Goal: Transaction & Acquisition: Book appointment/travel/reservation

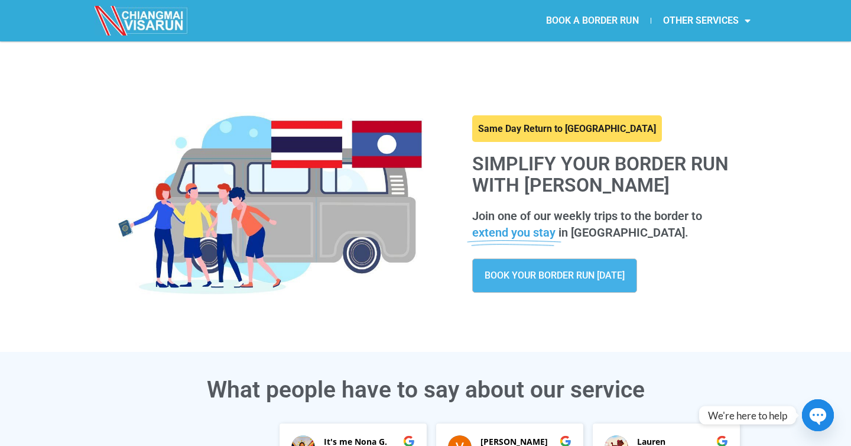
click at [612, 24] on link "BOOK A BORDER RUN" at bounding box center [592, 20] width 116 height 27
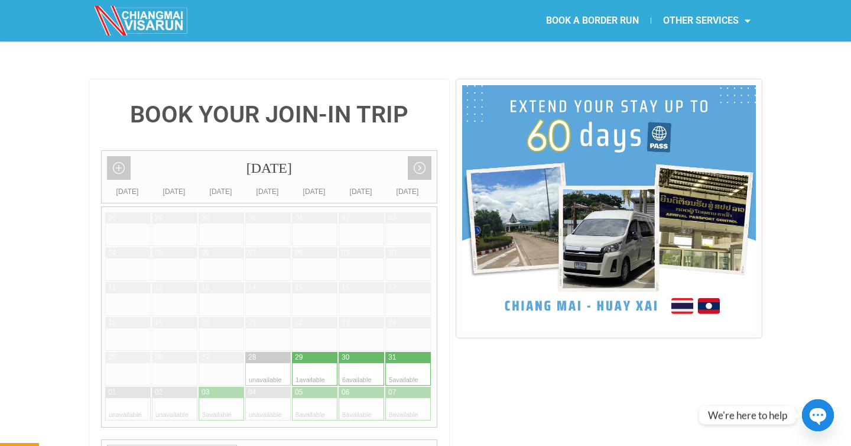
scroll to position [244, 0]
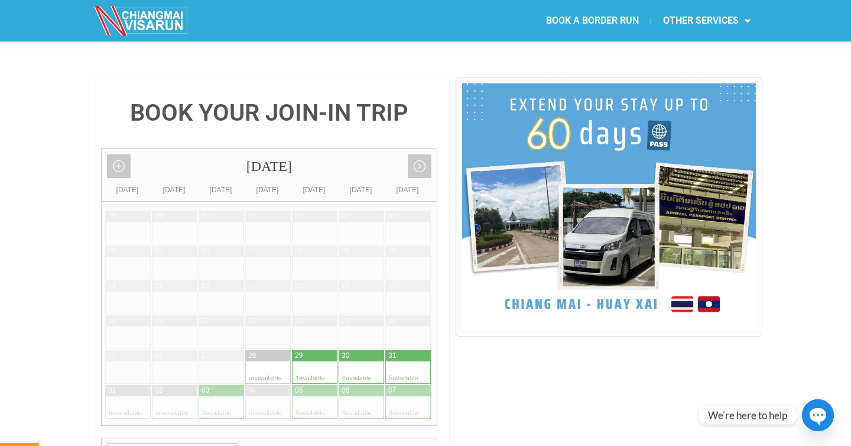
click at [399, 361] on div at bounding box center [396, 372] width 23 height 22
type input "[DATE]"
radio input "true"
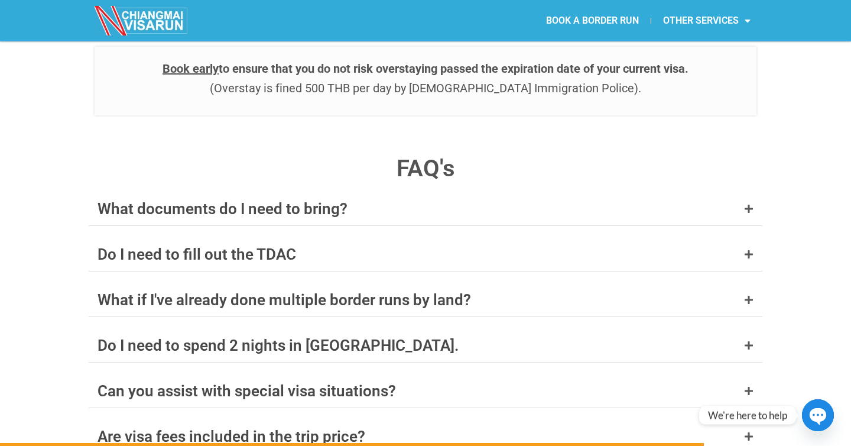
scroll to position [4596, 0]
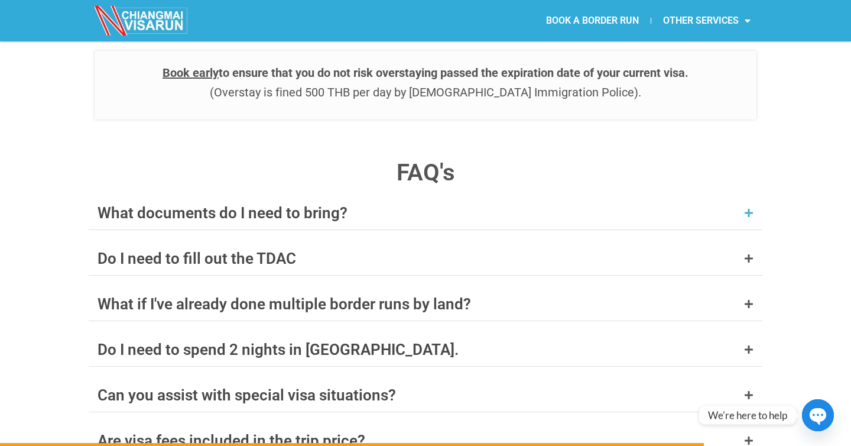
click at [735, 196] on div "What documents do I need to bring?" at bounding box center [426, 212] width 674 height 33
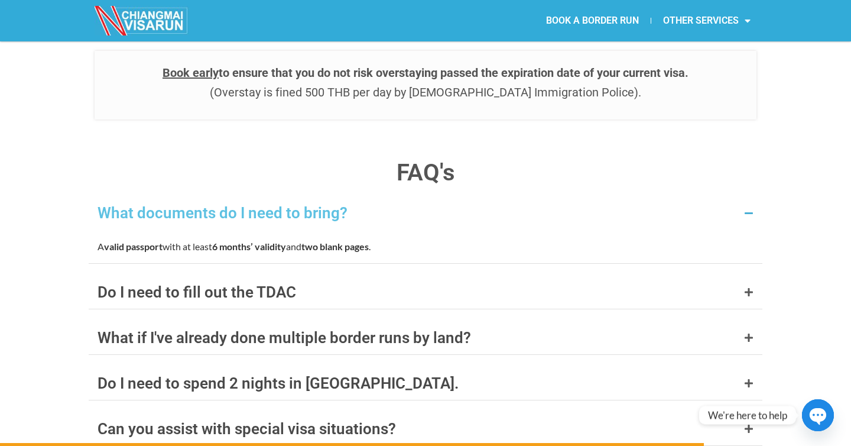
click at [733, 196] on div "What documents do I need to bring?" at bounding box center [426, 212] width 674 height 33
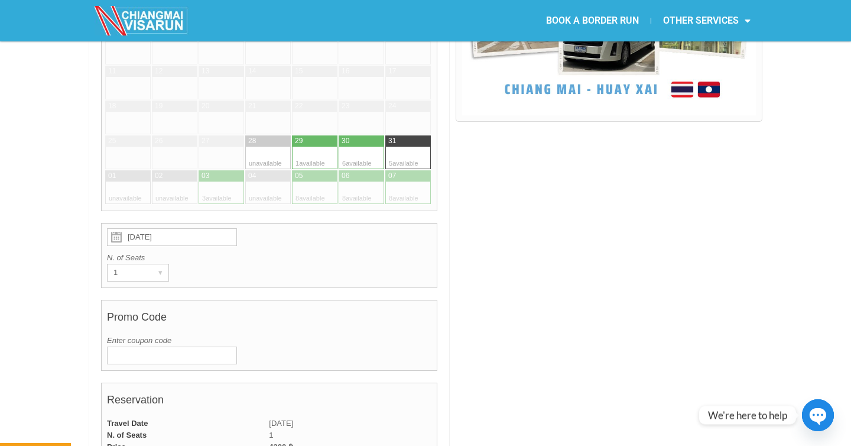
scroll to position [462, 0]
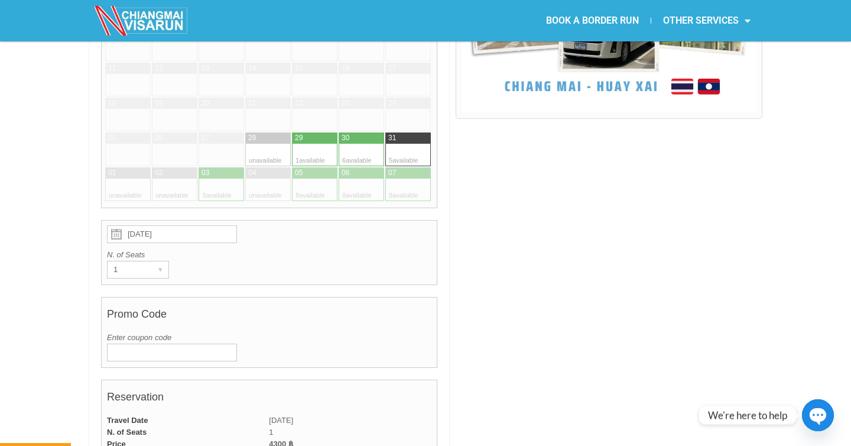
click at [183, 343] on input "Enter coupon code" at bounding box center [172, 352] width 130 height 18
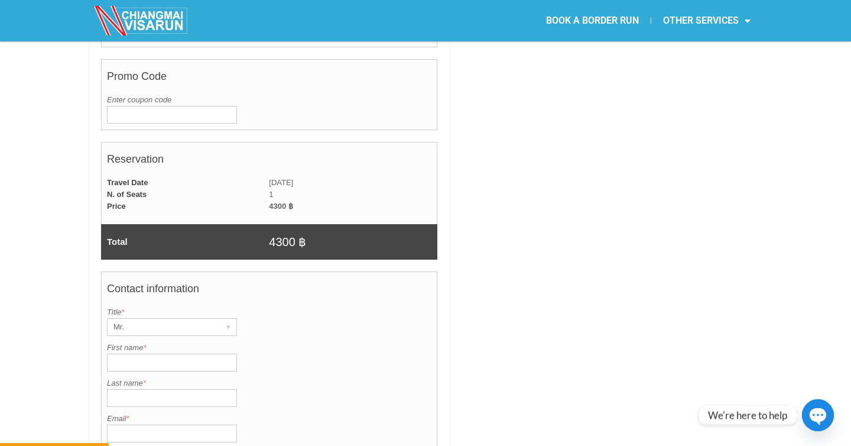
scroll to position [752, 0]
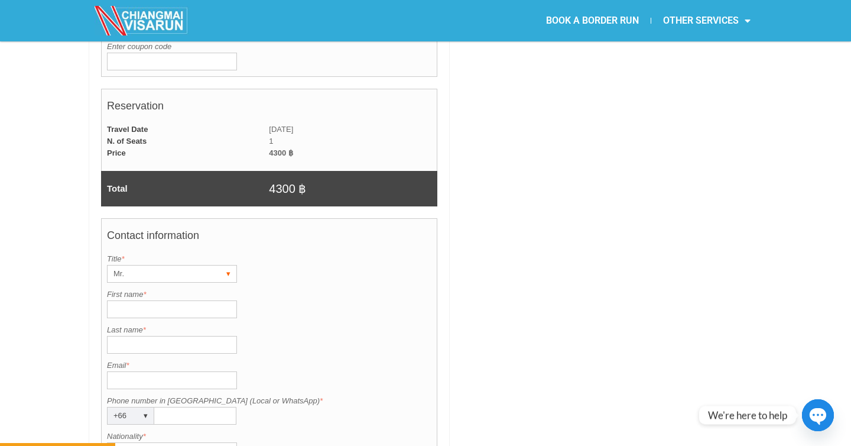
click at [200, 265] on div "Mr." at bounding box center [161, 273] width 106 height 17
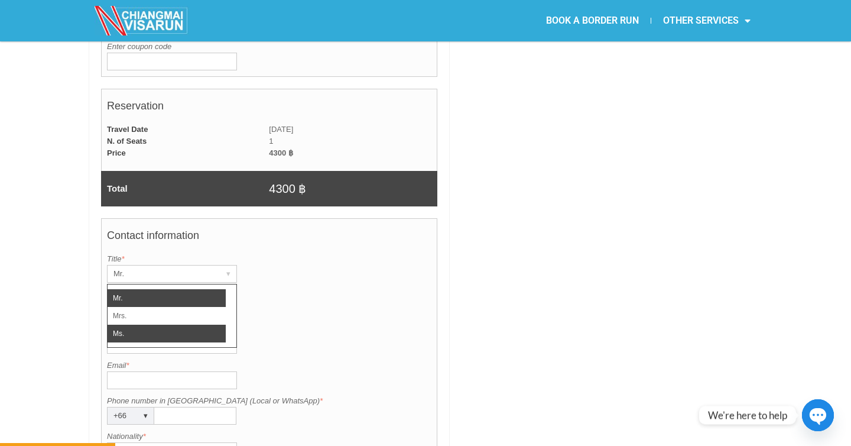
click at [170, 324] on li "Ms." at bounding box center [167, 333] width 118 height 18
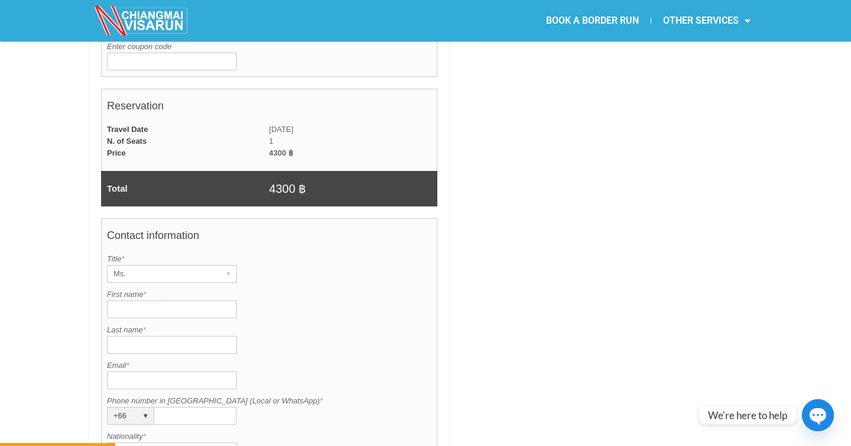
click at [171, 300] on input "First name *" at bounding box center [172, 309] width 130 height 18
type input "[PERSON_NAME]"
click at [177, 336] on input "Last name *" at bounding box center [172, 345] width 130 height 18
type input "[PERSON_NAME]"
click at [197, 371] on input "Email *" at bounding box center [172, 380] width 130 height 18
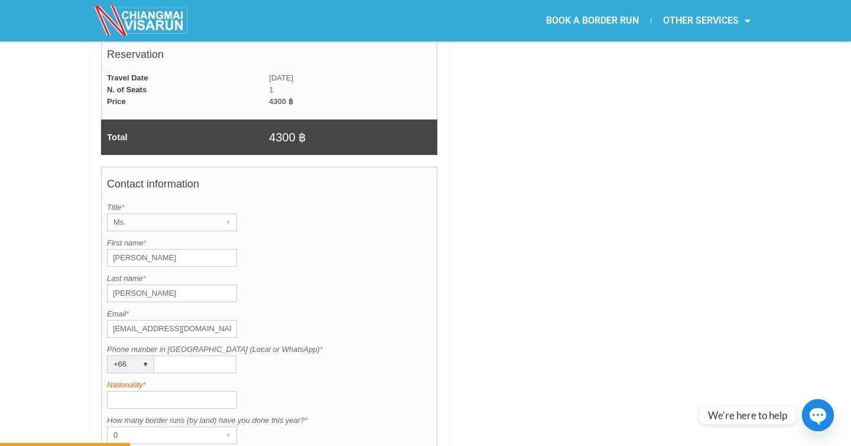
scroll to position [886, 0]
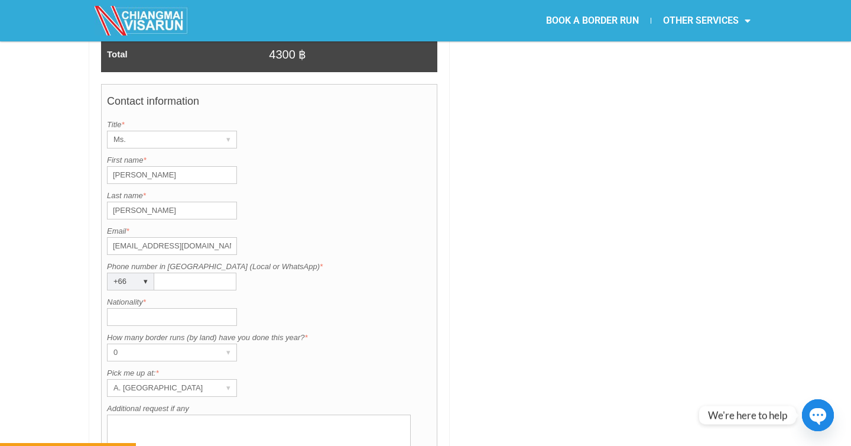
type input "[EMAIL_ADDRESS][DOMAIN_NAME]"
click at [219, 272] on input "Phone number in [GEOGRAPHIC_DATA] (Local or WhatsApp) *" at bounding box center [195, 281] width 82 height 18
click at [139, 273] on div "▾" at bounding box center [145, 281] width 17 height 17
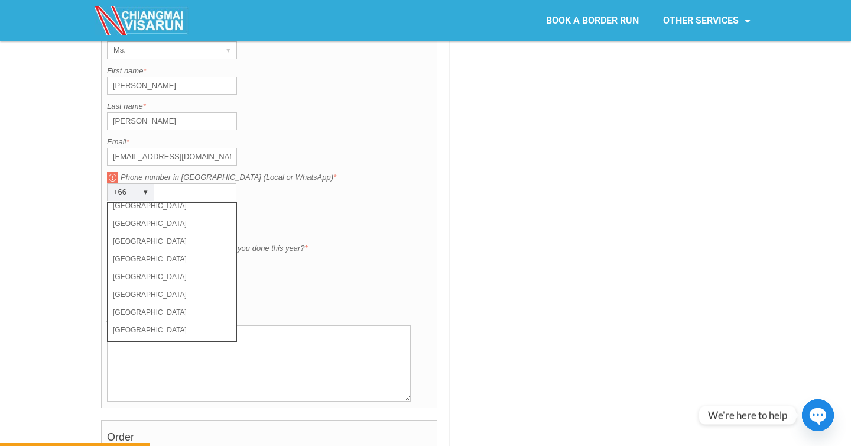
scroll to position [3868, 0]
click at [143, 222] on li "[GEOGRAPHIC_DATA]" at bounding box center [167, 231] width 118 height 18
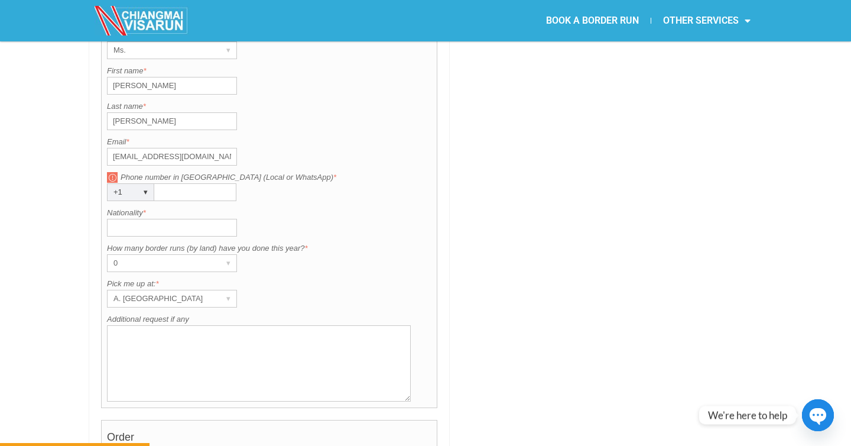
click at [180, 177] on div "Contact information Title is required. Title * Ms. ▾ Mr. Mrs. Ms. First name is…" at bounding box center [269, 201] width 336 height 413
click at [181, 183] on input "Phone number in [GEOGRAPHIC_DATA] (Local or WhatsApp) *" at bounding box center [195, 192] width 82 height 18
type input "4048409635"
click at [210, 219] on input "Nationality *" at bounding box center [172, 228] width 130 height 18
type input "[GEOGRAPHIC_DATA]"
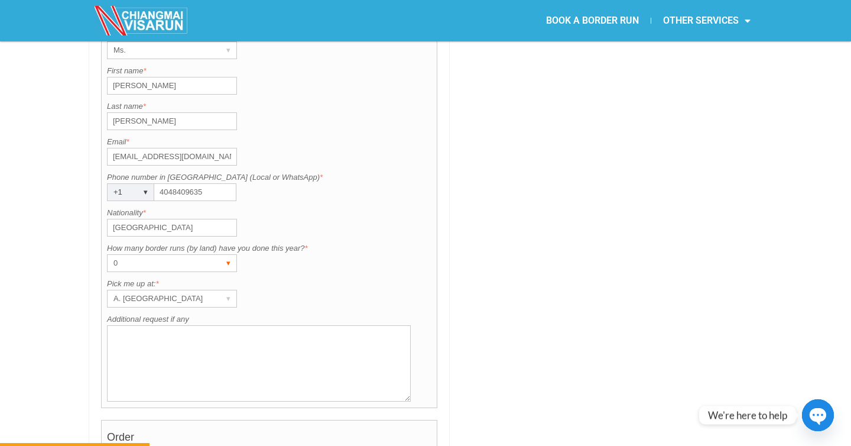
click at [212, 255] on div "0" at bounding box center [161, 263] width 106 height 17
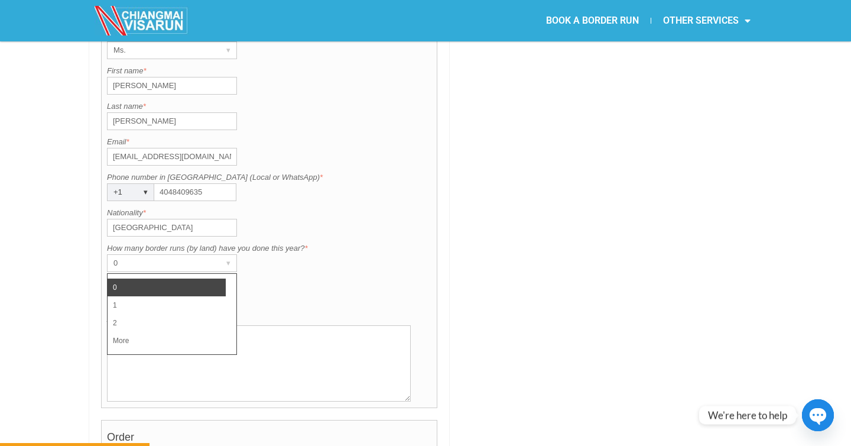
click at [284, 242] on div "How many border runs (by land) have you done this year? is required. How many b…" at bounding box center [269, 257] width 324 height 30
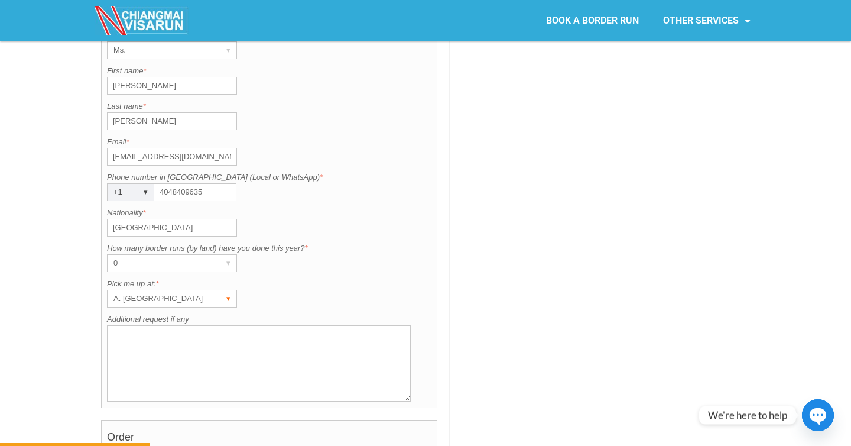
click at [220, 290] on div "▾" at bounding box center [228, 298] width 17 height 17
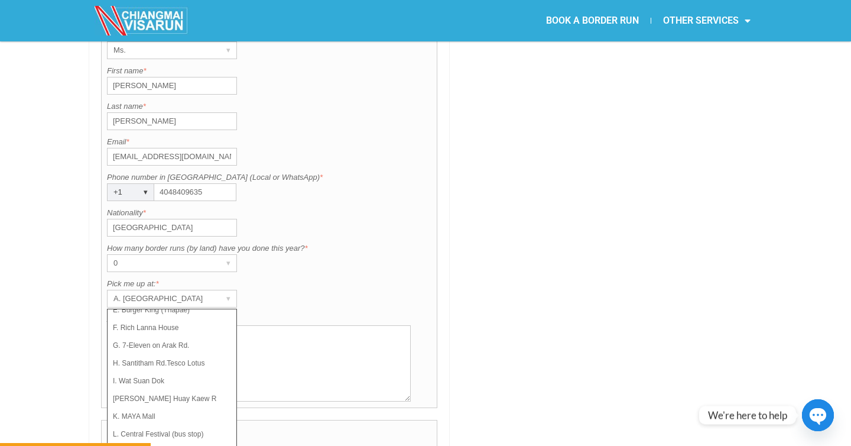
scroll to position [989, 0]
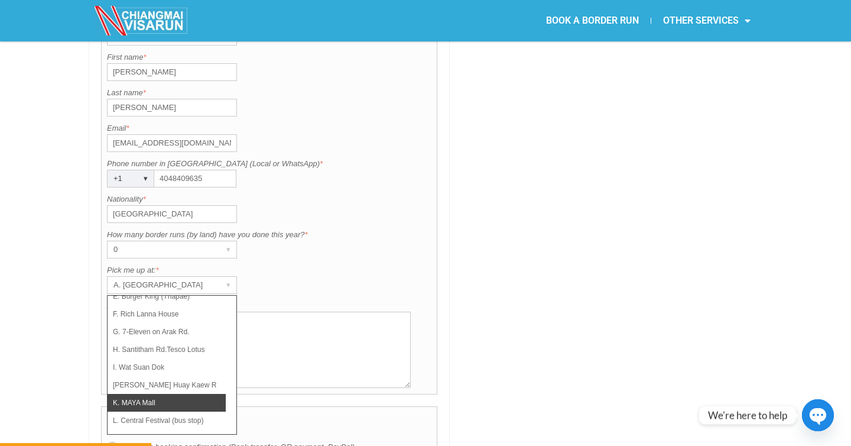
click at [178, 394] on li "K. MAYA Mall" at bounding box center [167, 403] width 118 height 18
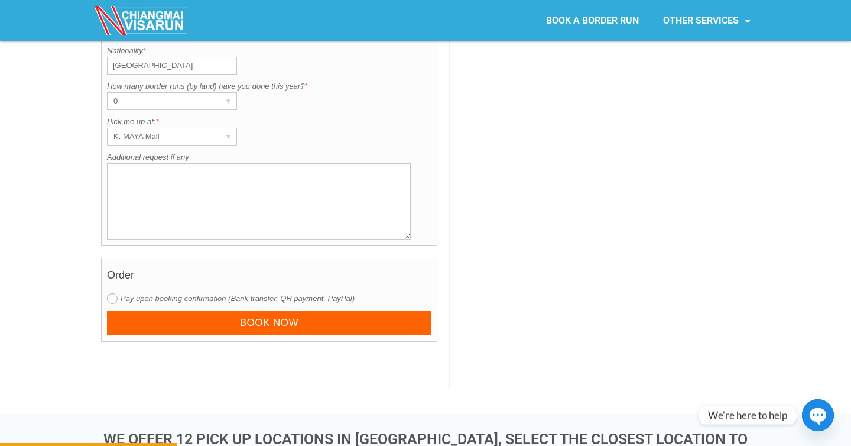
scroll to position [1157, 0]
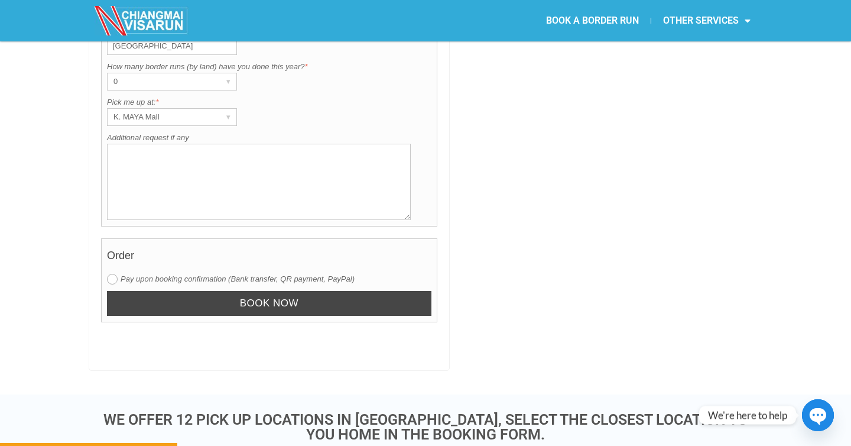
click at [351, 291] on input "Book now" at bounding box center [269, 303] width 324 height 25
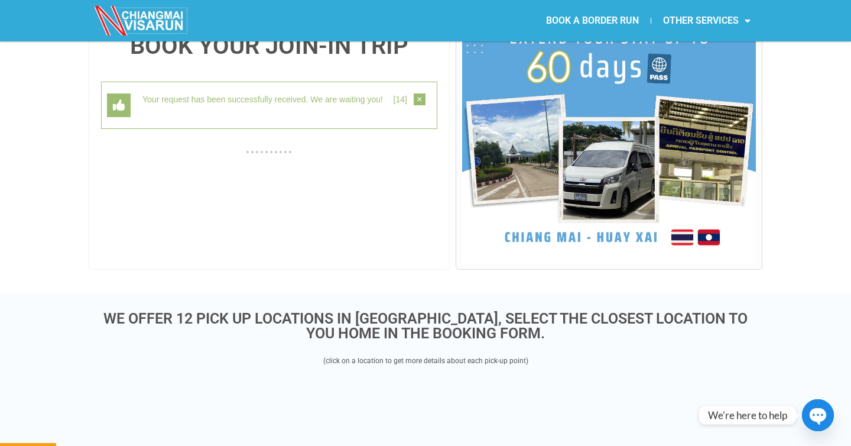
scroll to position [306, 0]
